Goal: Transaction & Acquisition: Purchase product/service

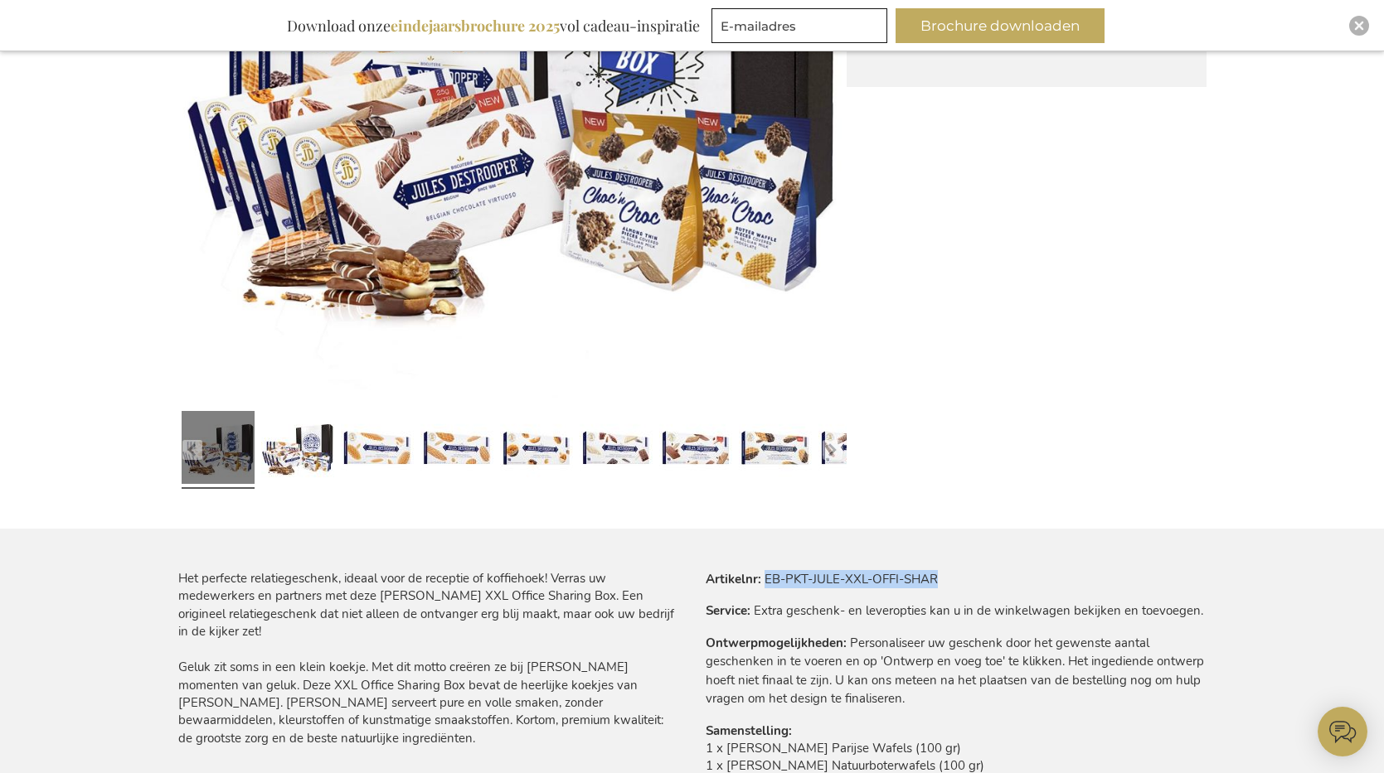
drag, startPoint x: 765, startPoint y: 579, endPoint x: 951, endPoint y: 580, distance: 185.7
click at [951, 580] on tr "Artikelnr EB-PKT-JULE-XXL-OFFI-SHAR" at bounding box center [956, 579] width 501 height 18
copy td "EB-PKT-JULE-XXL-OFFI-SHAR"
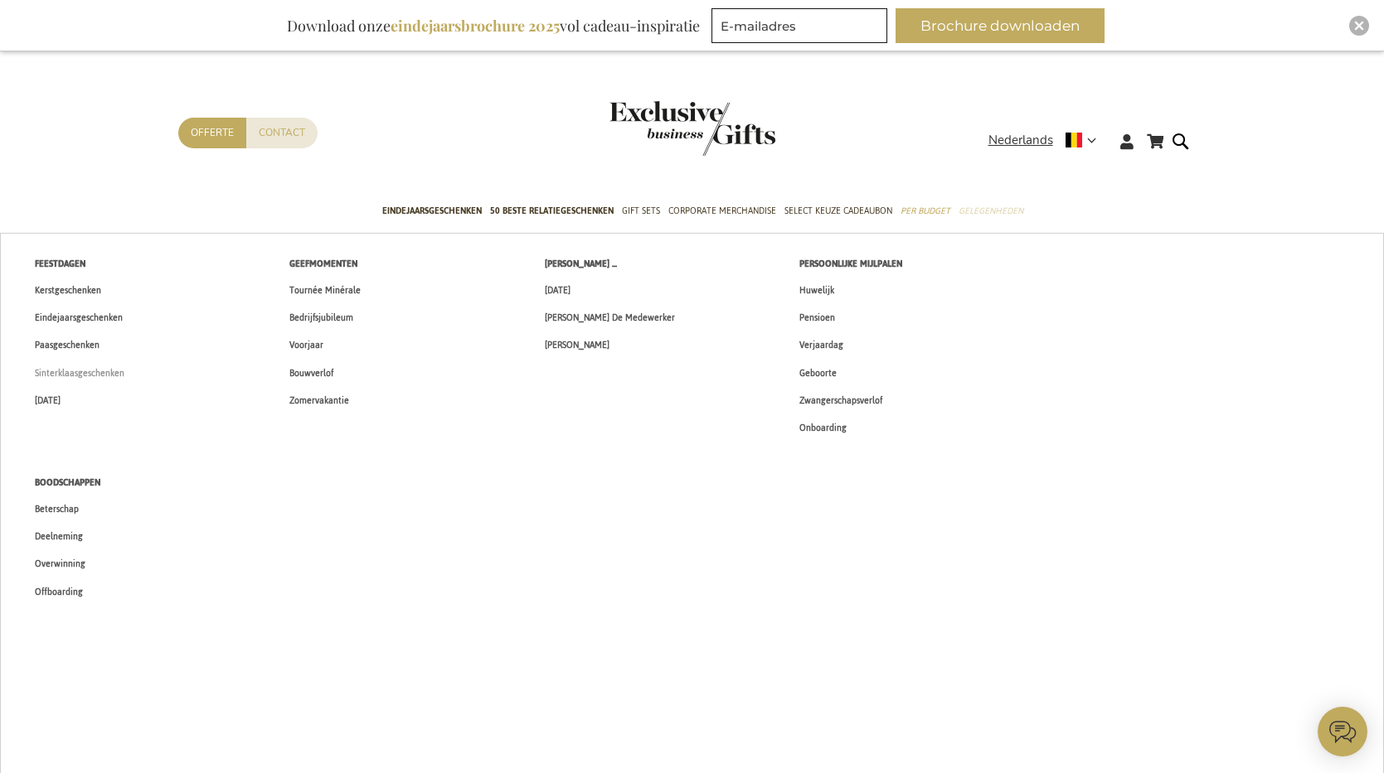
click at [90, 377] on span "Sinterklaasgeschenken" at bounding box center [80, 373] width 90 height 17
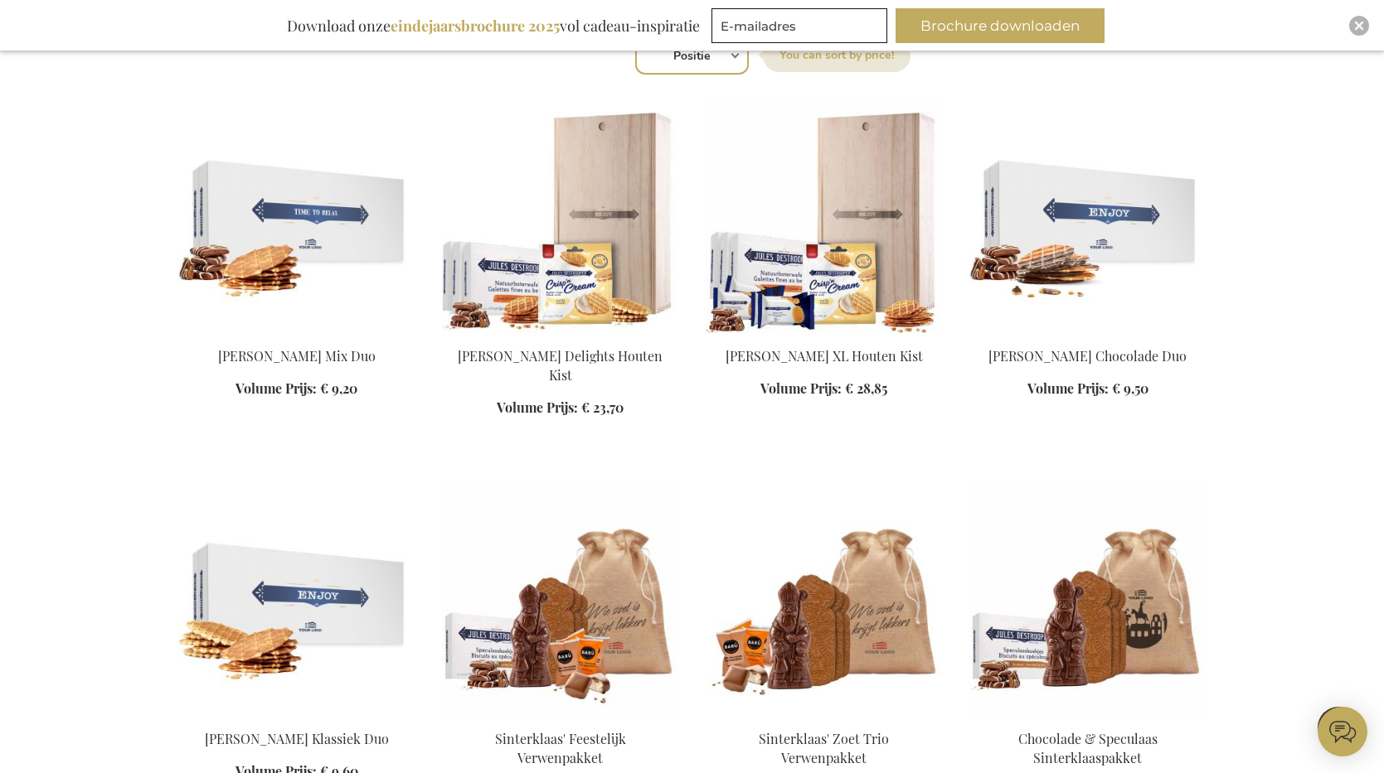
scroll to position [620, 0]
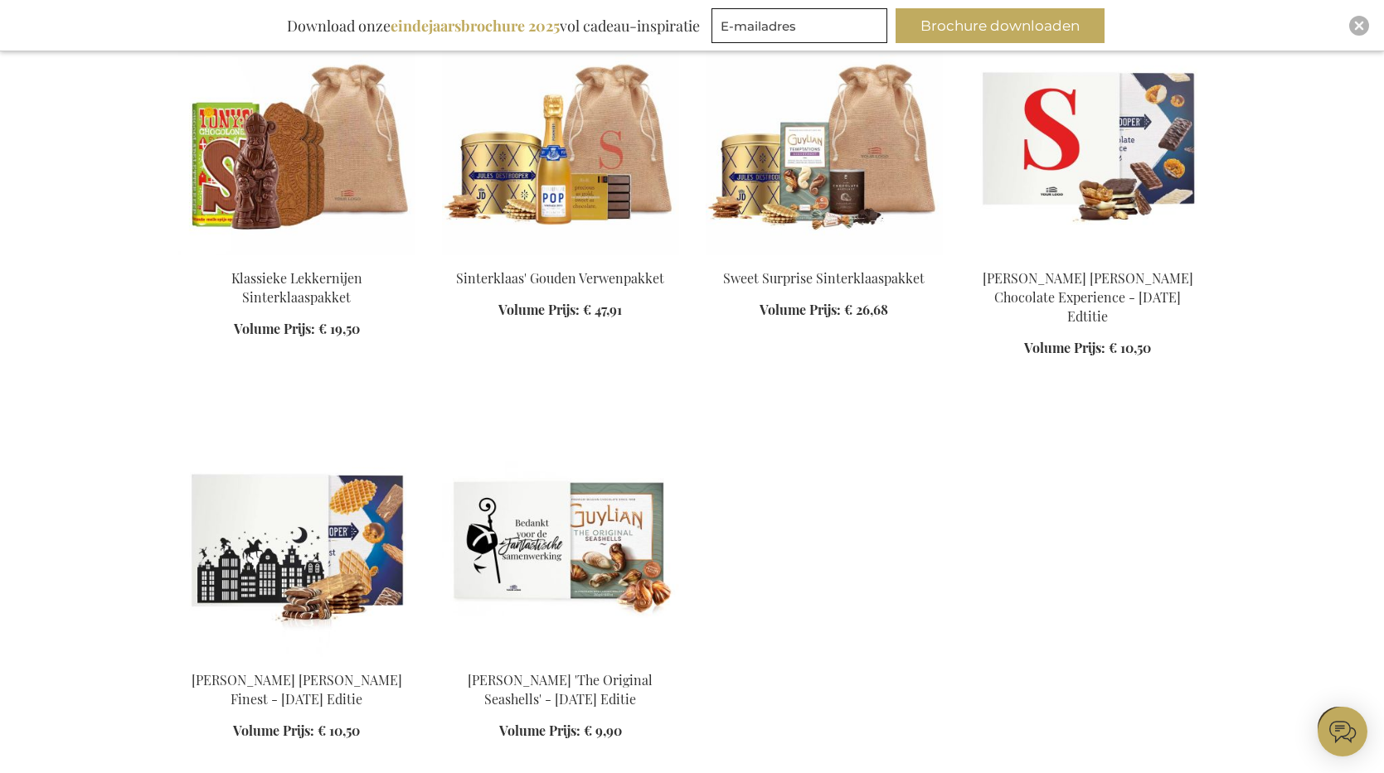
scroll to position [2240, 0]
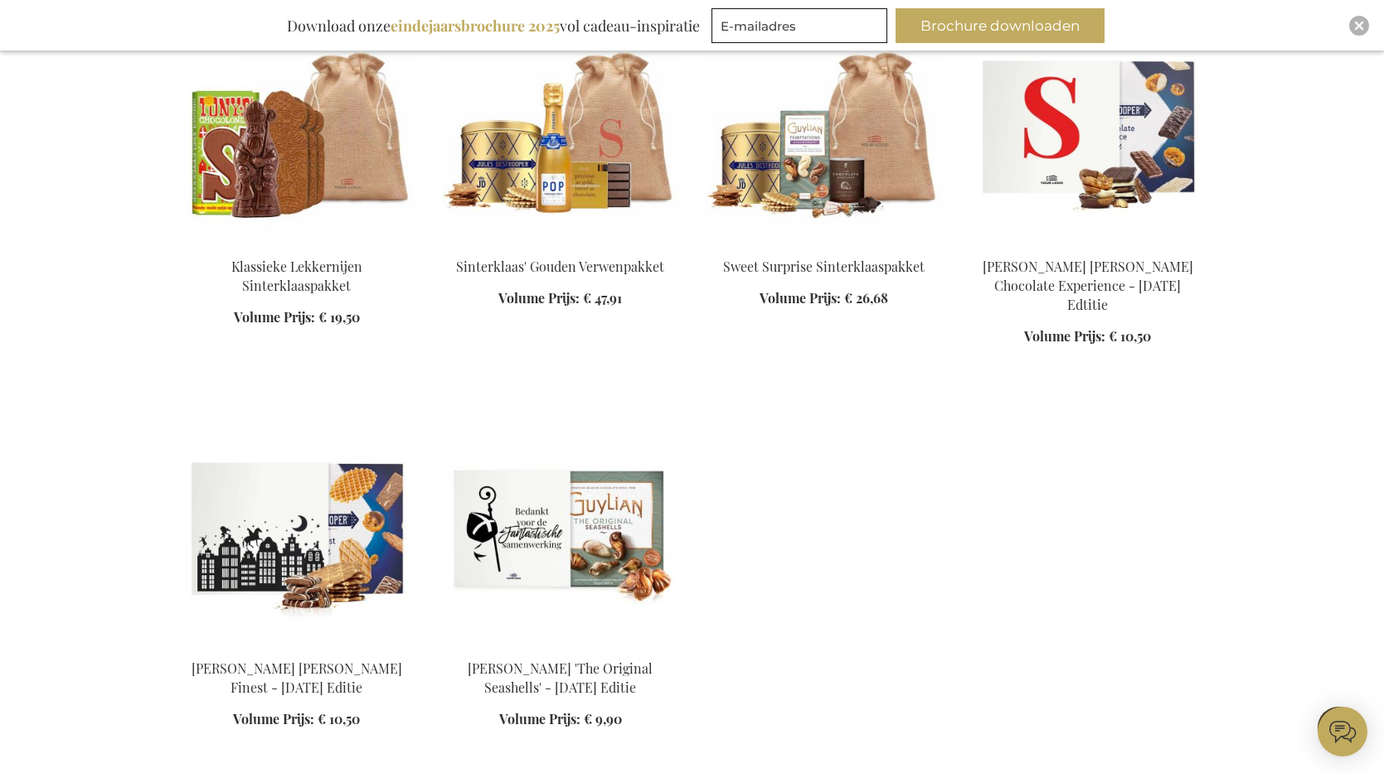
click at [288, 515] on img at bounding box center [296, 530] width 237 height 232
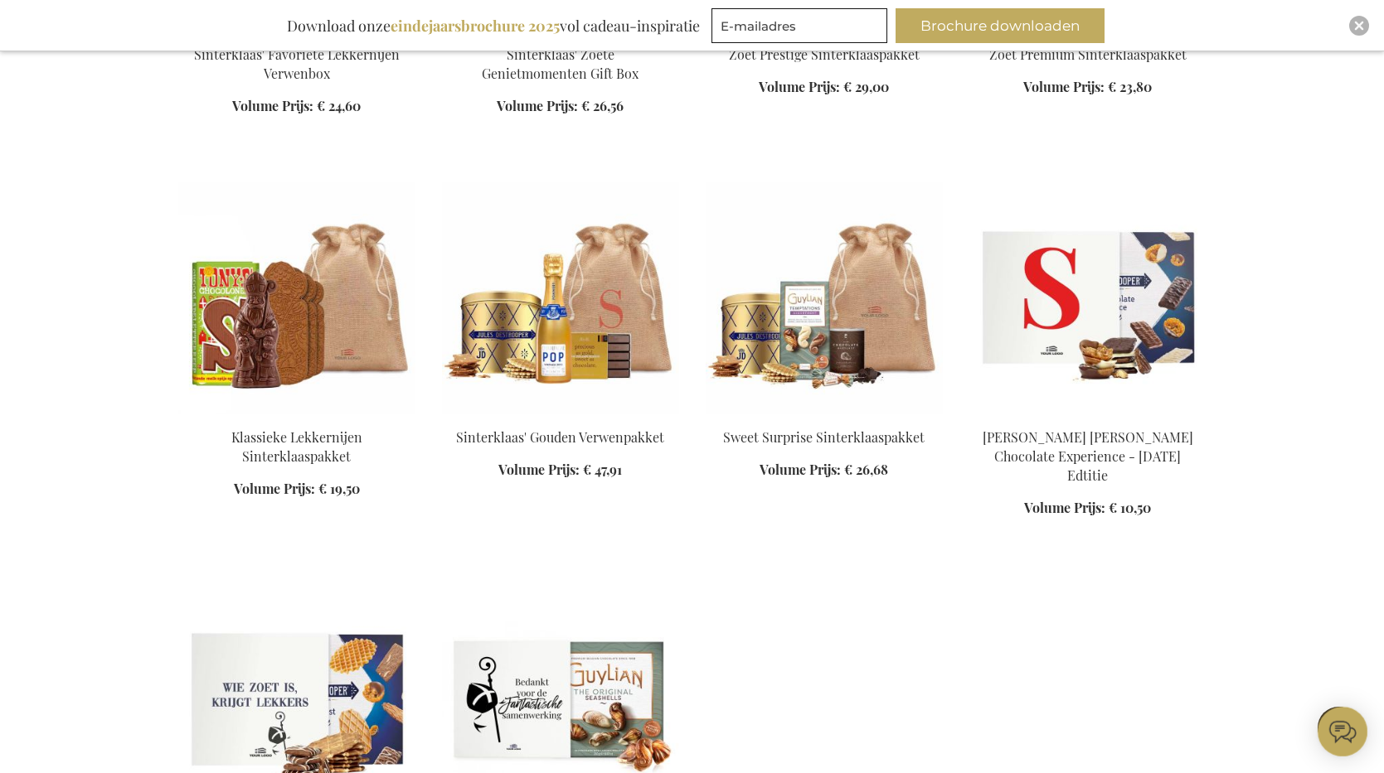
scroll to position [1010, 0]
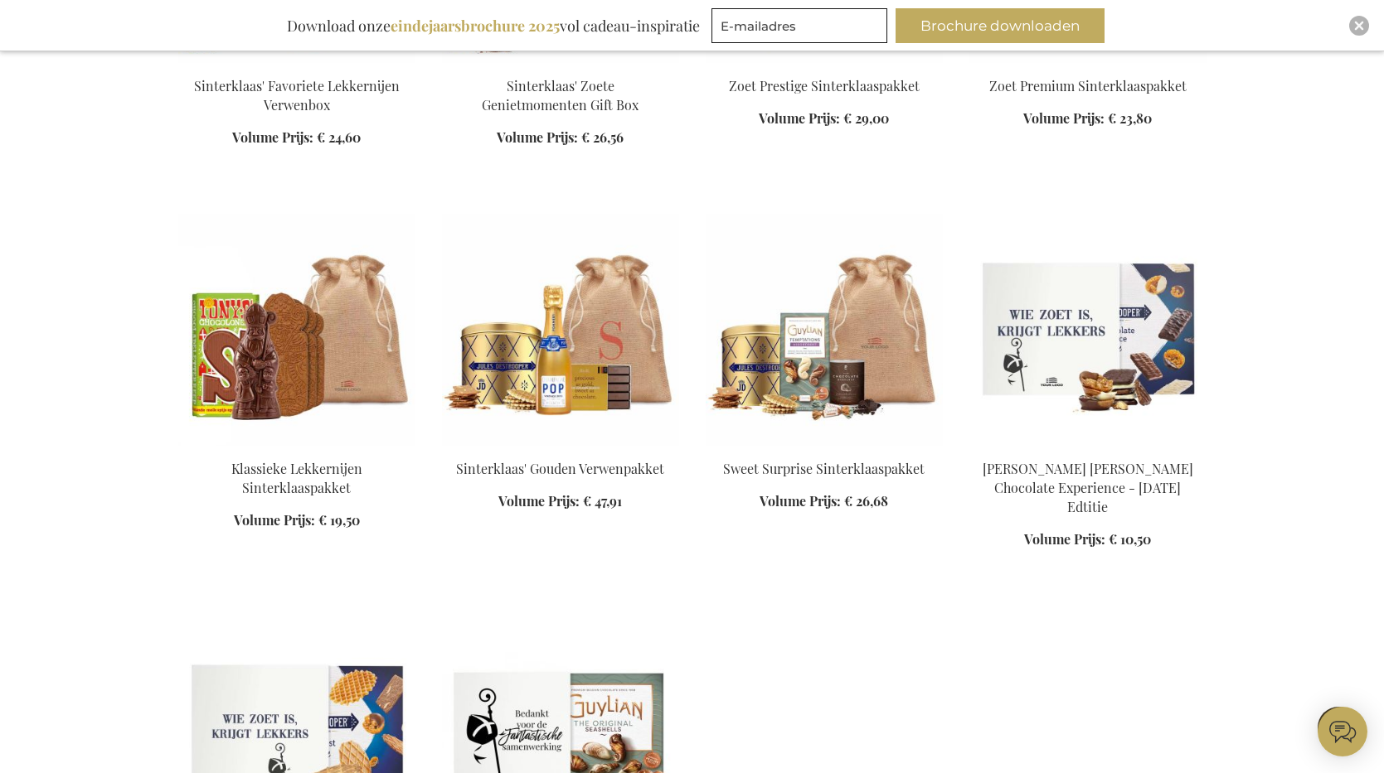
click at [1150, 358] on img at bounding box center [1087, 330] width 237 height 232
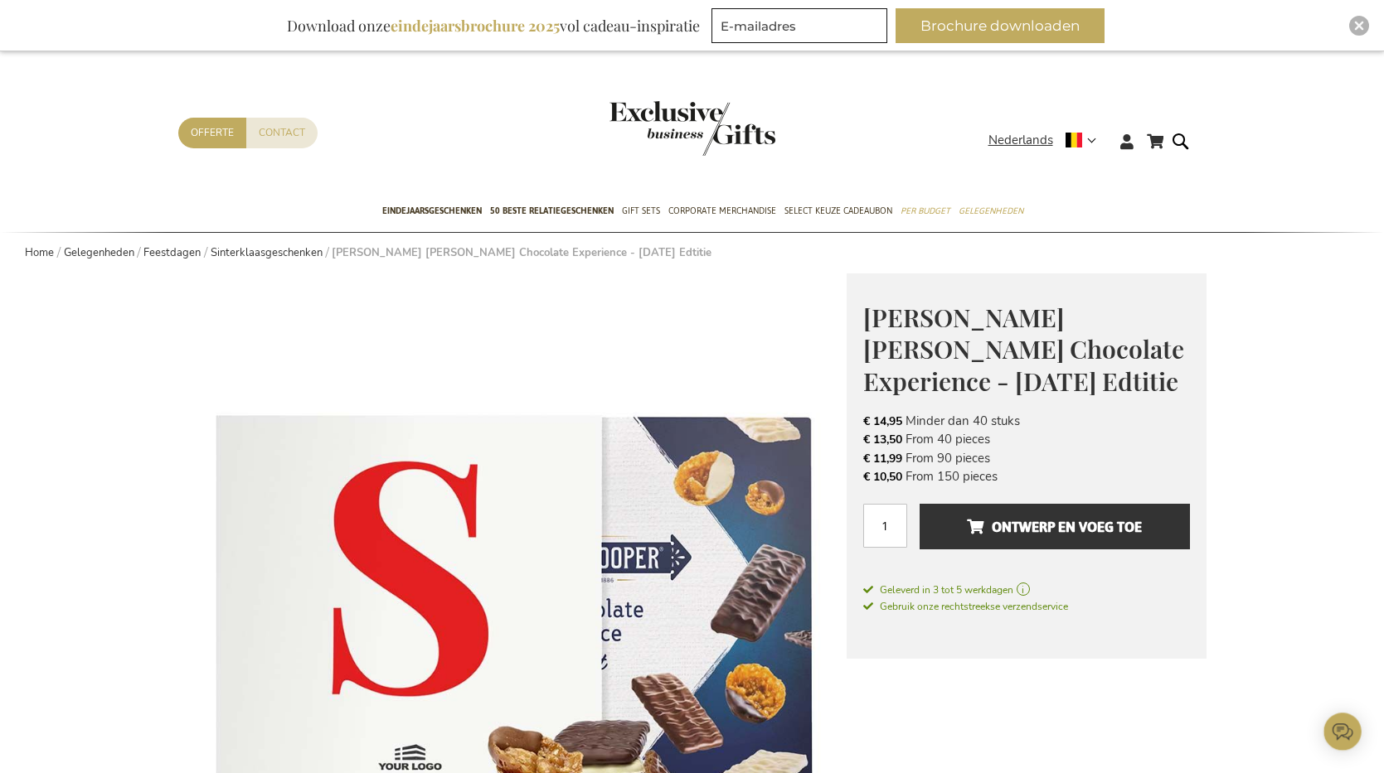
scroll to position [121, 0]
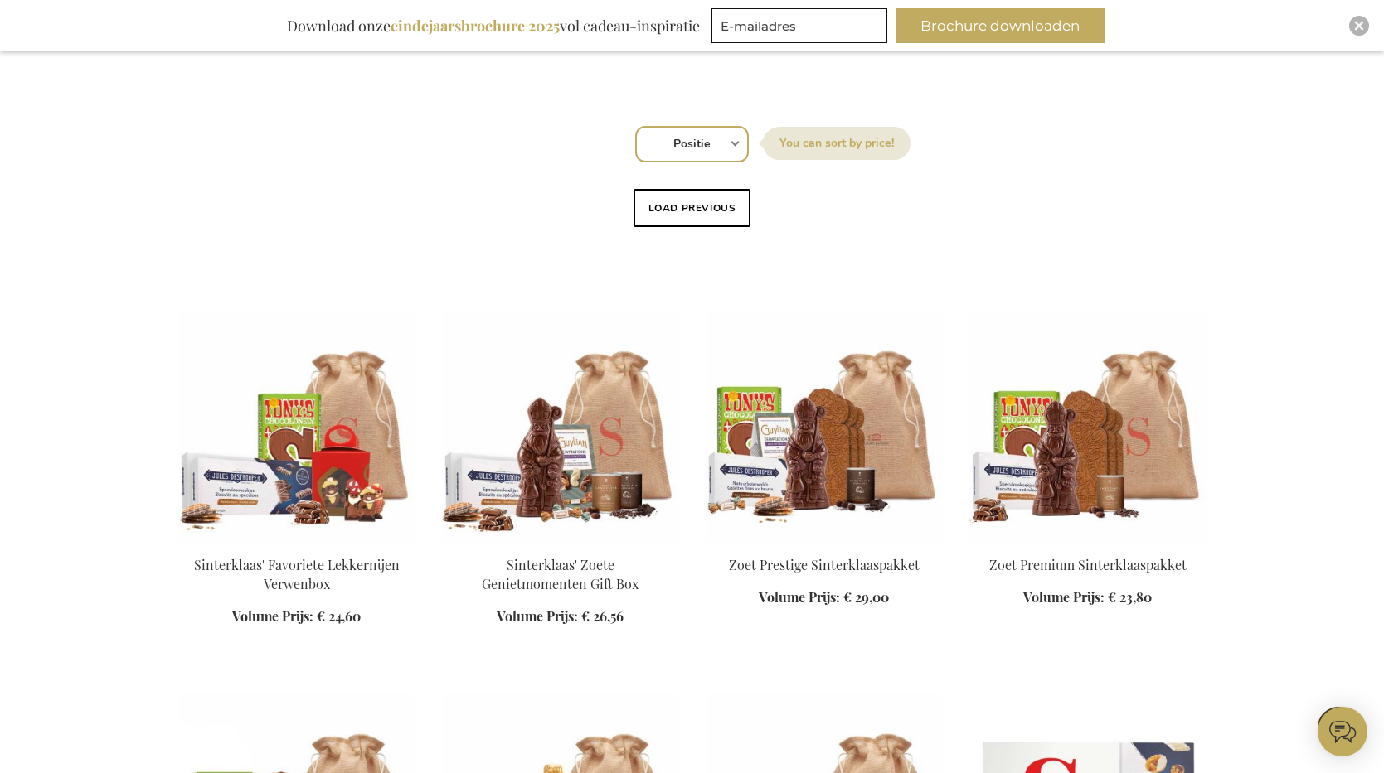
scroll to position [262, 0]
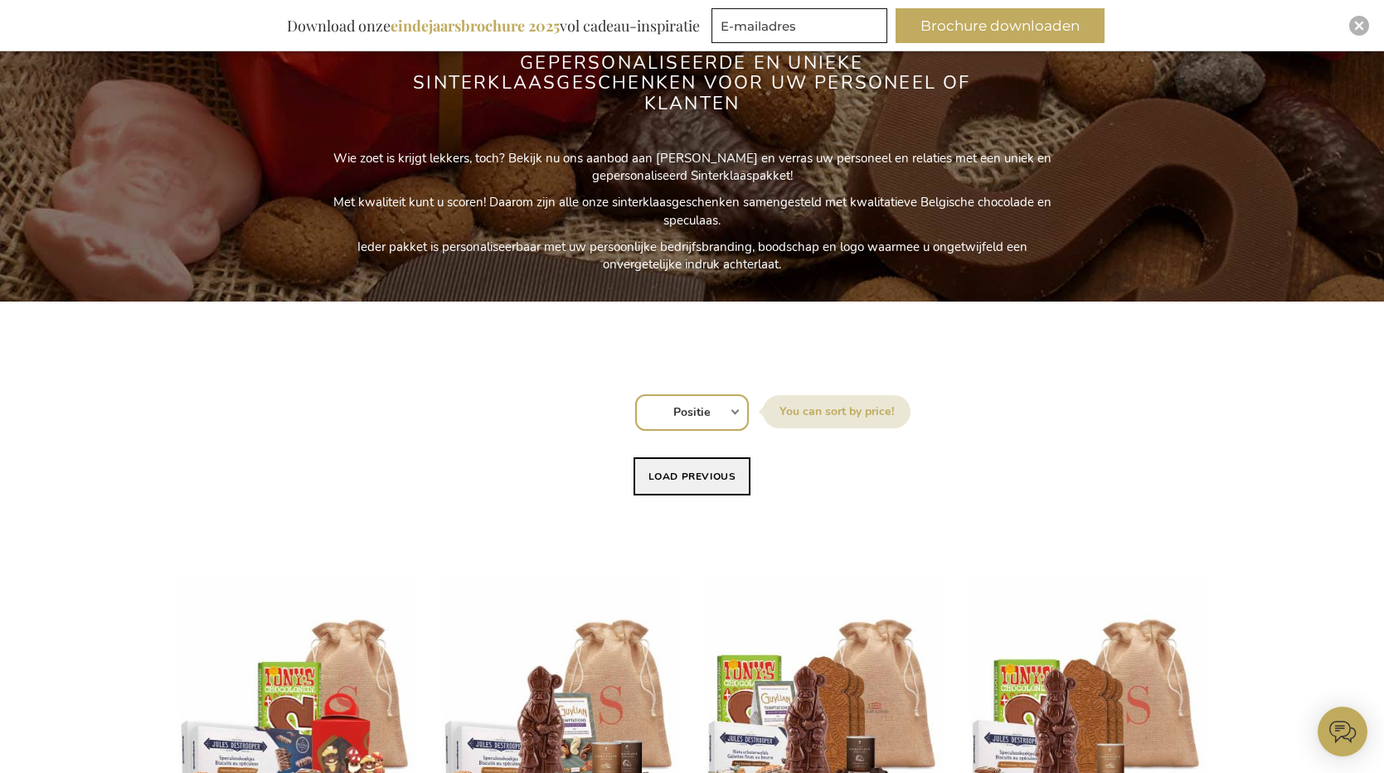
click at [678, 478] on button "Load previous" at bounding box center [692, 477] width 118 height 38
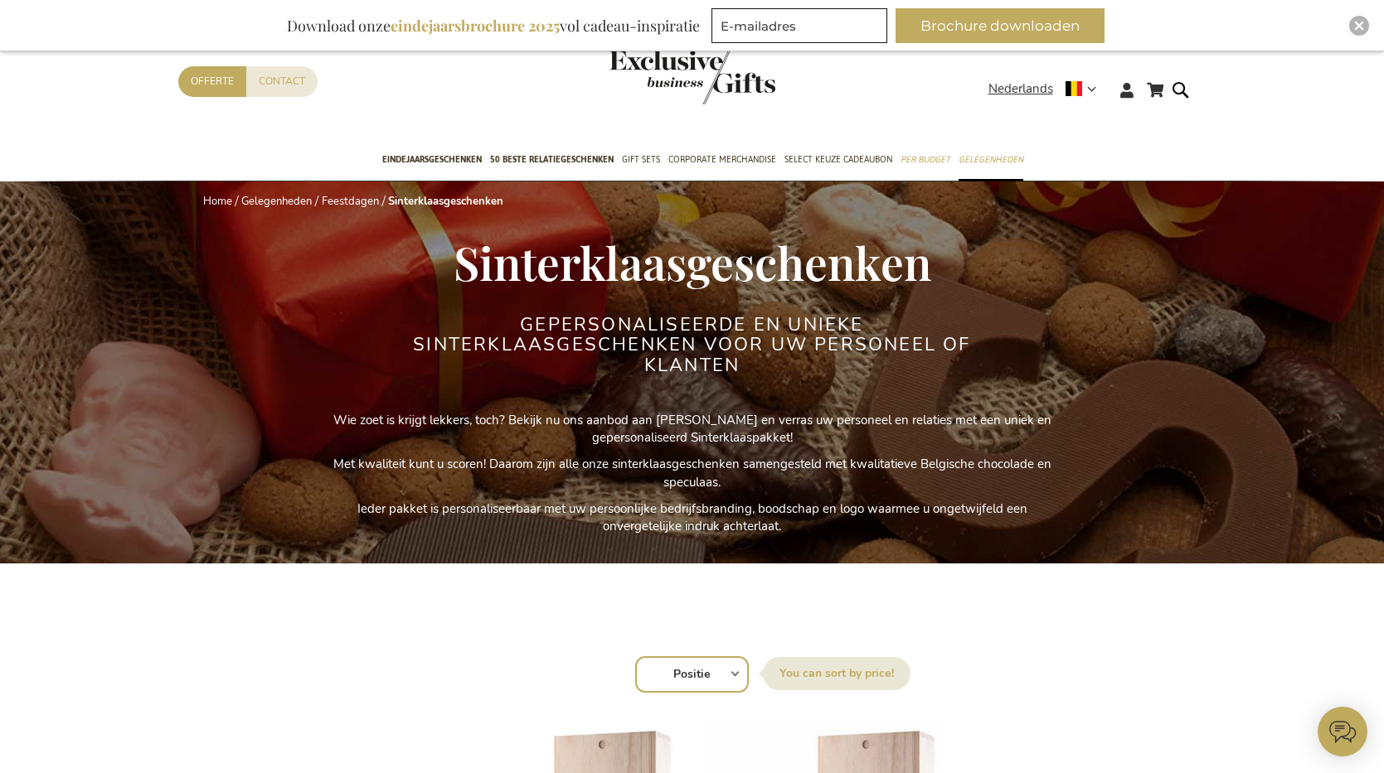
click at [719, 71] on img "store logo" at bounding box center [692, 77] width 166 height 55
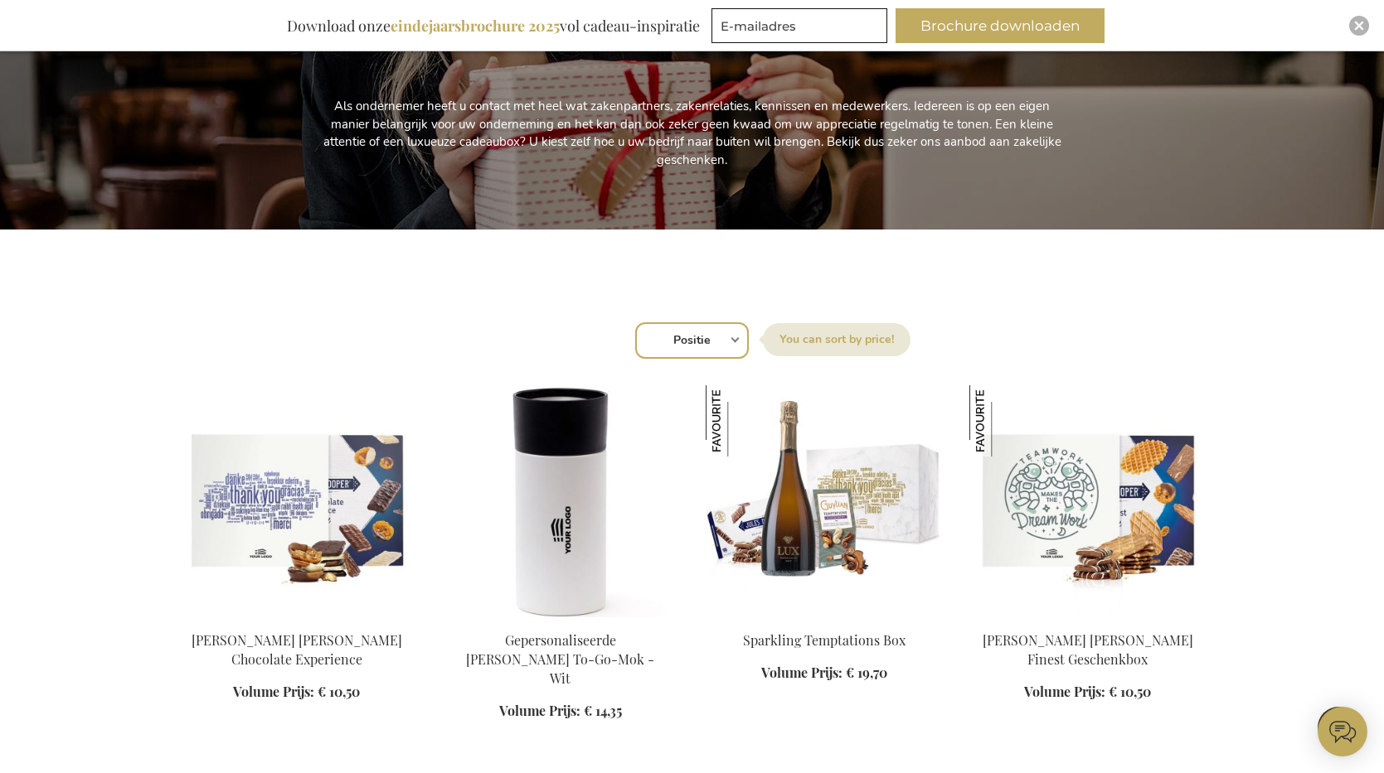
click at [697, 342] on select "Positie Best Sellers Meest bekeken Nieuw Biggest Saving Price: low to high Pric…" at bounding box center [692, 340] width 114 height 36
select select "new"
click at [635, 322] on select "Positie Best Sellers Meest bekeken Nieuw Biggest Saving Price: low to high Pric…" at bounding box center [692, 340] width 114 height 36
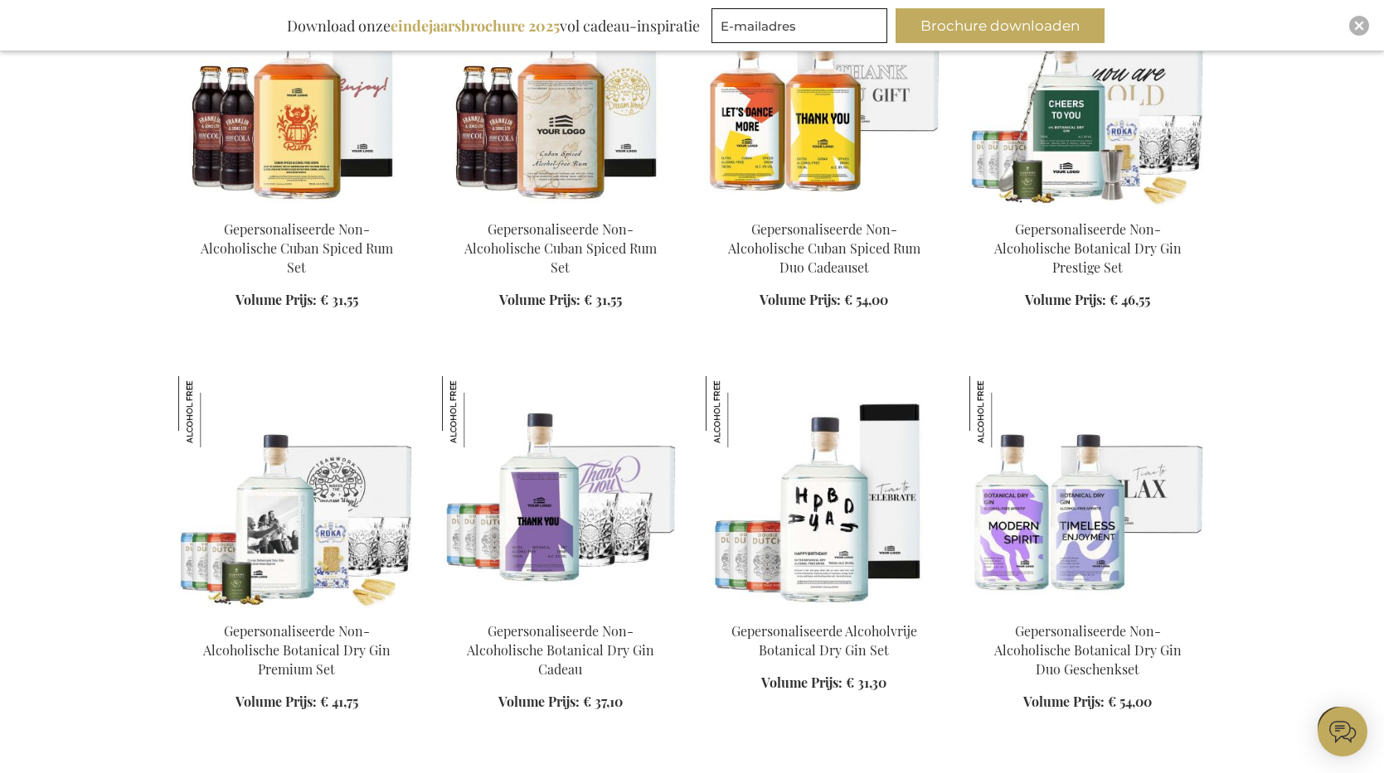
scroll to position [1581, 0]
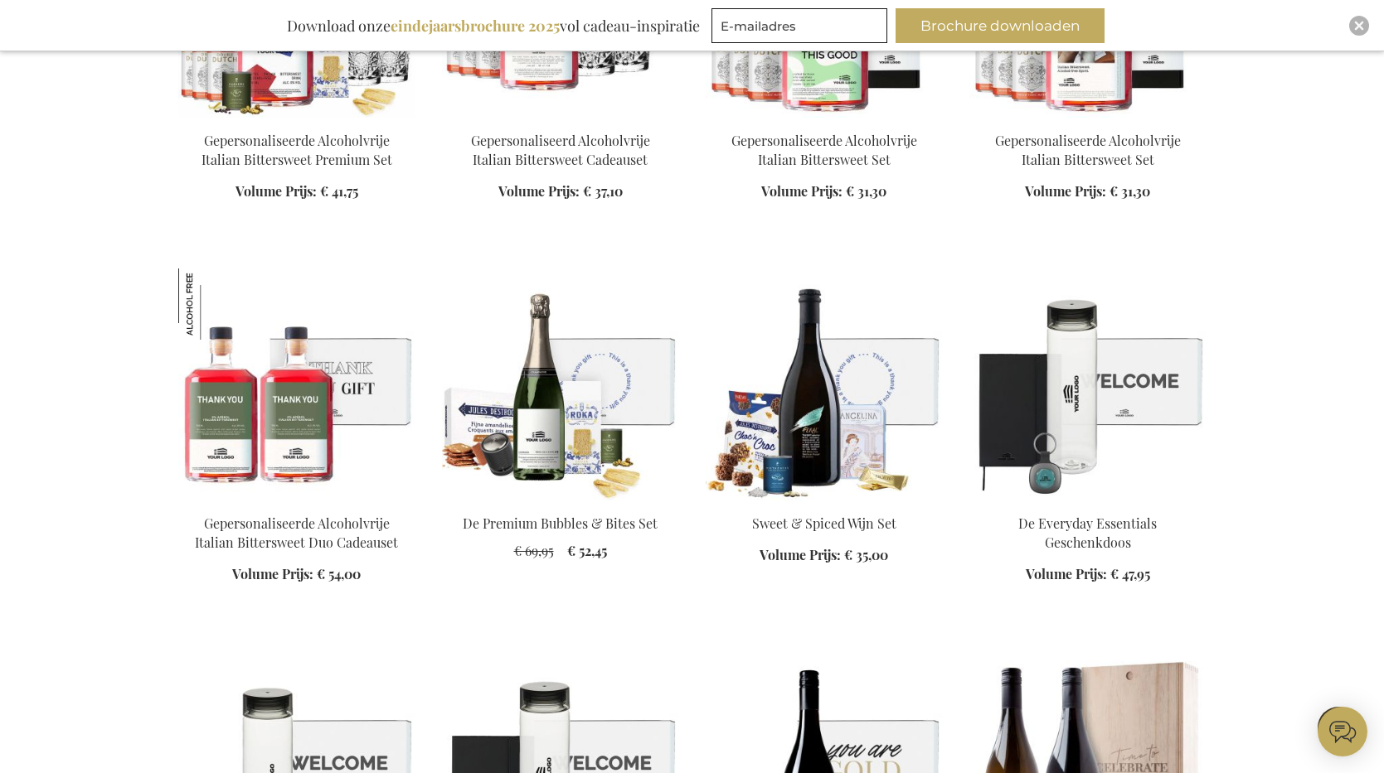
scroll to position [859, 0]
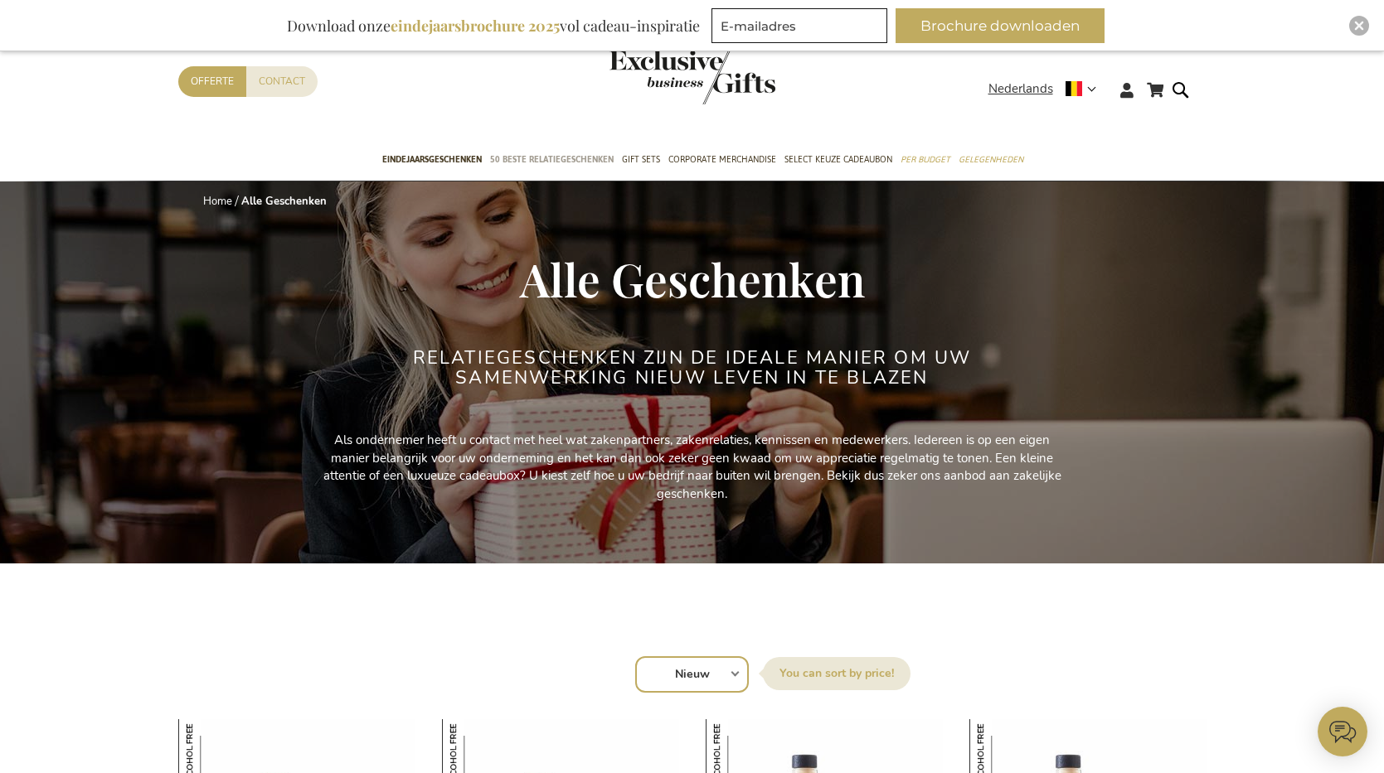
click at [544, 166] on span "50 beste relatiegeschenken" at bounding box center [552, 159] width 124 height 17
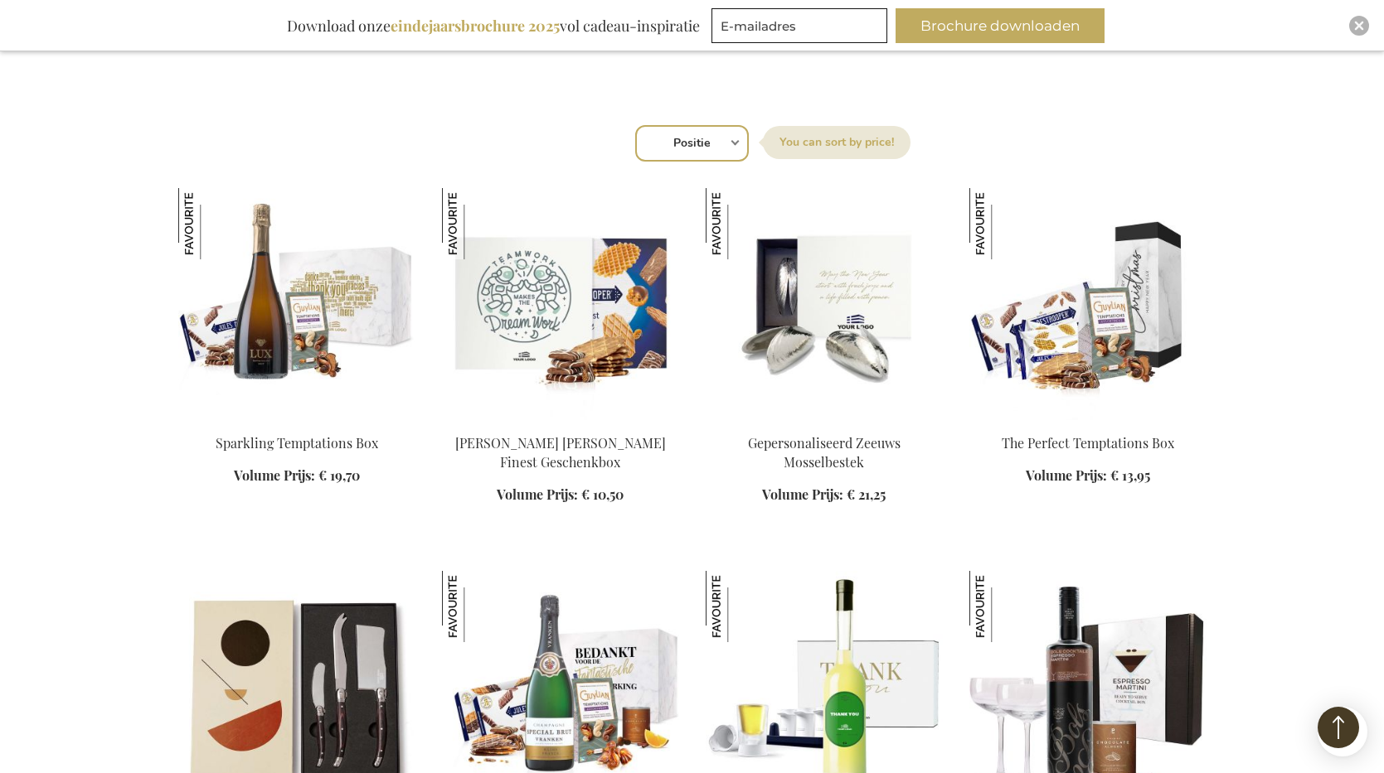
click at [694, 149] on select "Positie Best Sellers Meest bekeken Nieuw Biggest Saving Price: low to high Pric…" at bounding box center [692, 143] width 114 height 36
select select "new"
click at [635, 125] on select "Positie Best Sellers Meest bekeken Nieuw Biggest Saving Price: low to high Pric…" at bounding box center [692, 143] width 114 height 36
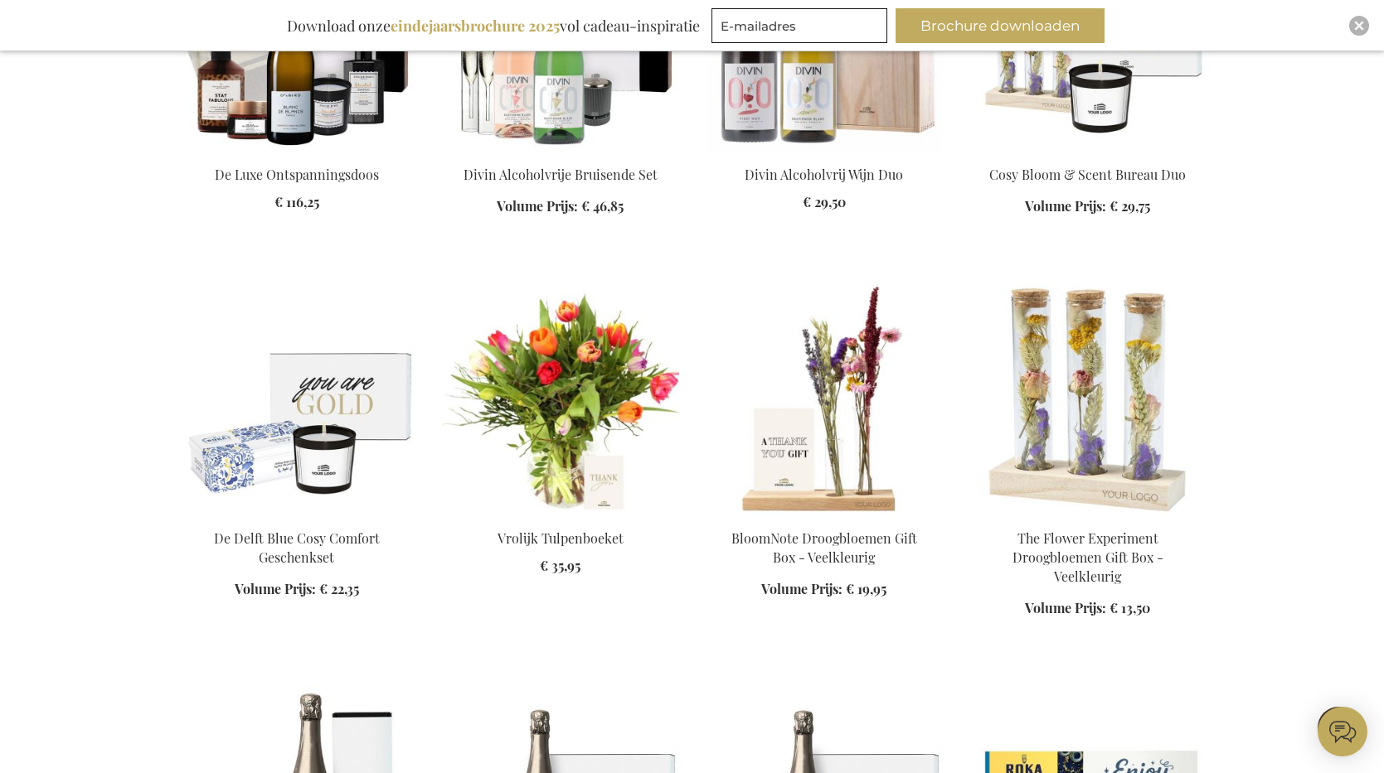
scroll to position [2330, 0]
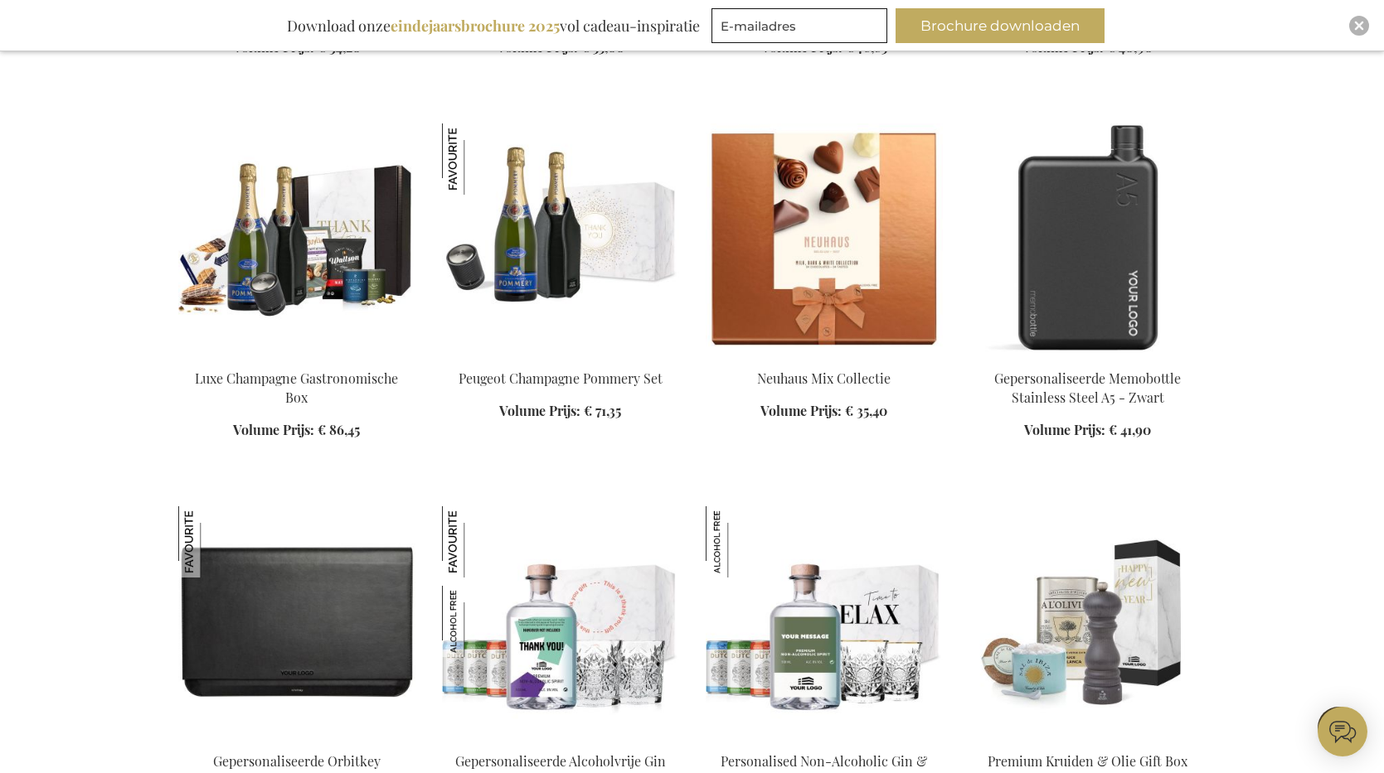
scroll to position [5904, 0]
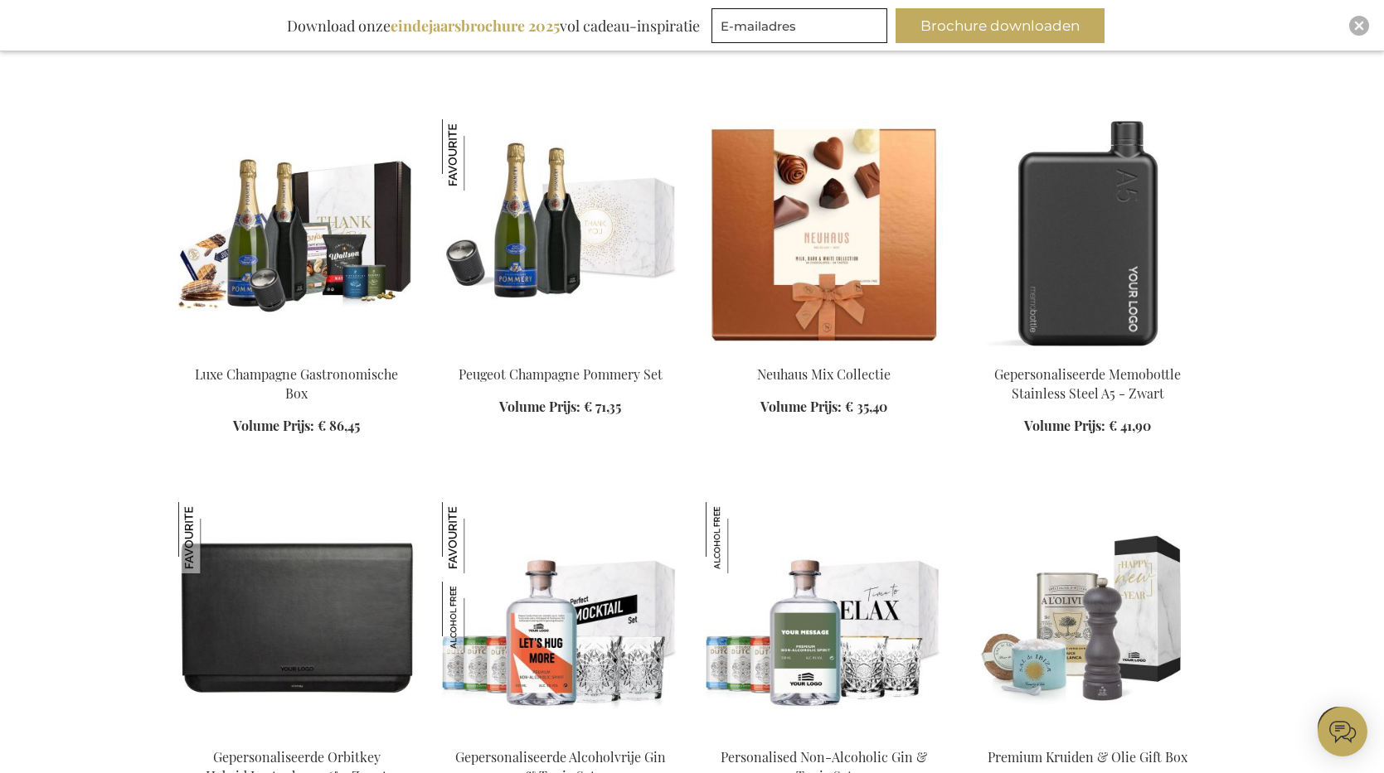
drag, startPoint x: 318, startPoint y: 399, endPoint x: 493, endPoint y: 773, distance: 413.1
